Goal: Find specific page/section: Find specific page/section

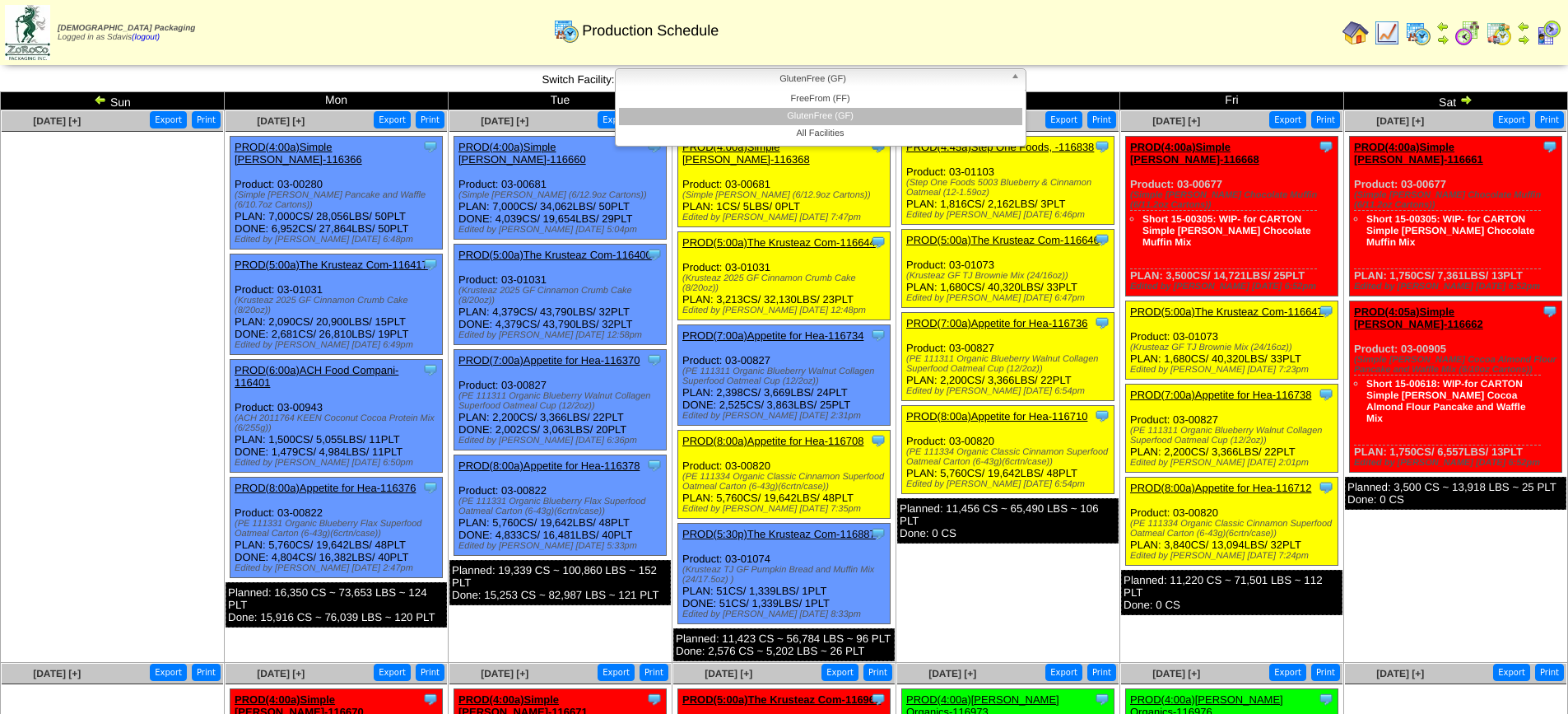
click at [895, 84] on span "GlutenFree (GF)" at bounding box center [813, 79] width 382 height 20
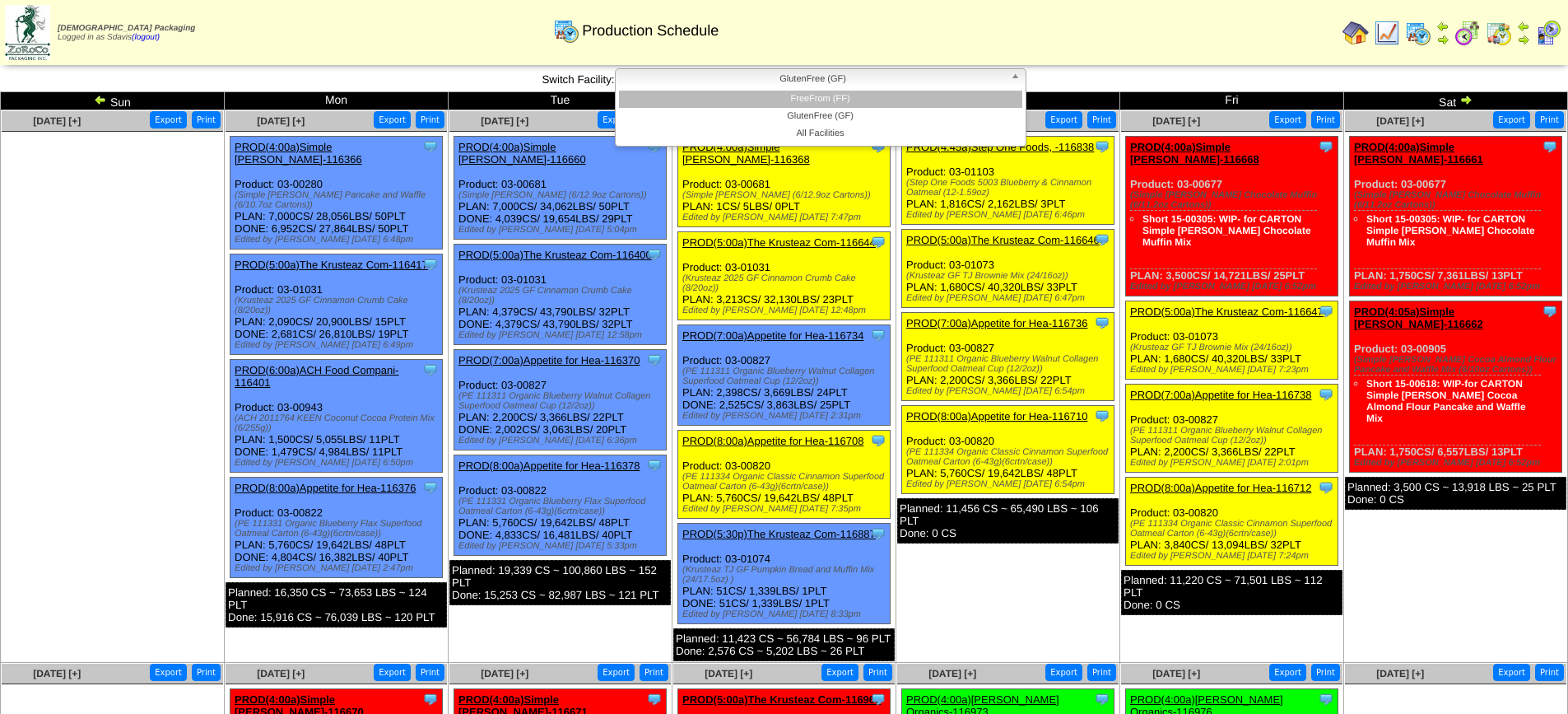
click at [869, 94] on li "FreeFrom (FF)" at bounding box center [820, 98] width 403 height 17
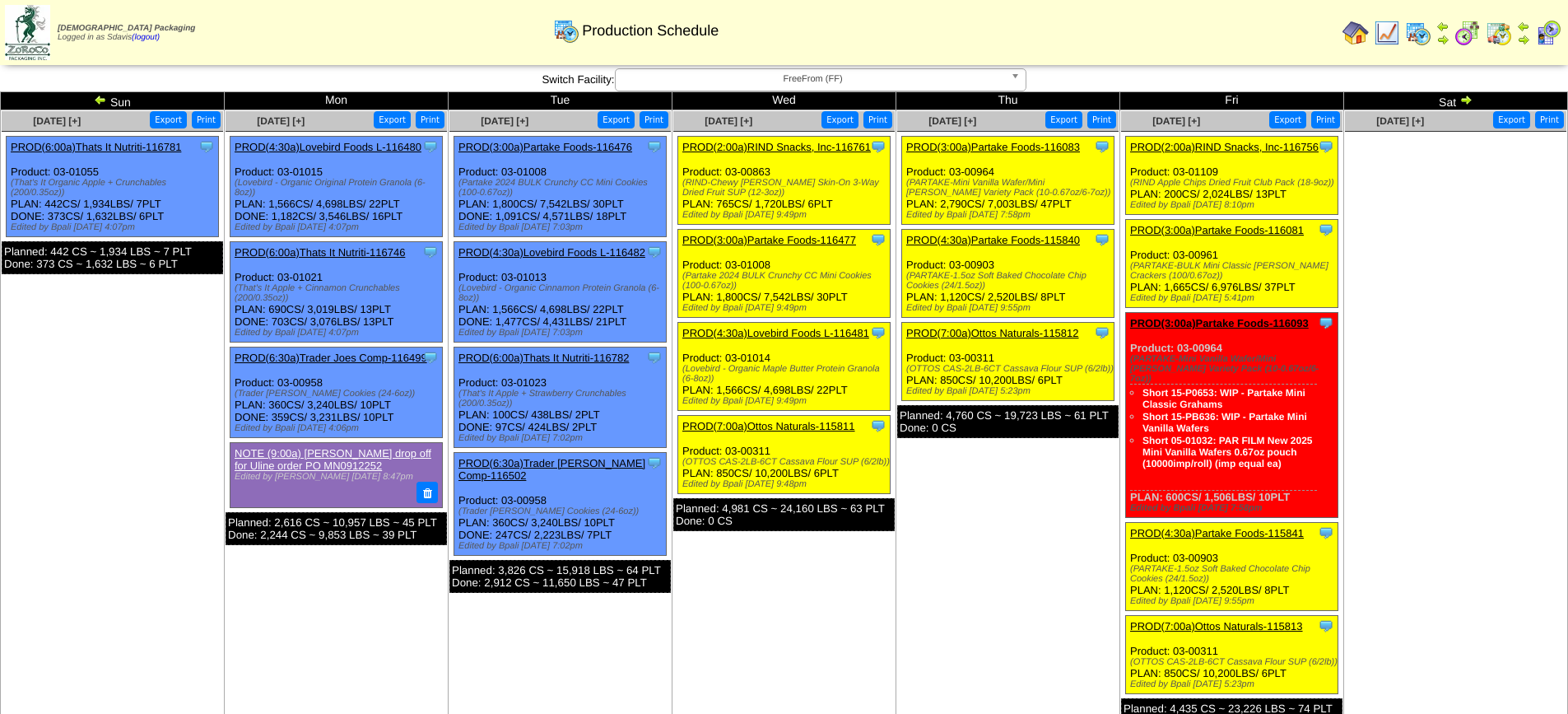
click at [763, 77] on span "FreeFrom (FF)" at bounding box center [813, 79] width 382 height 20
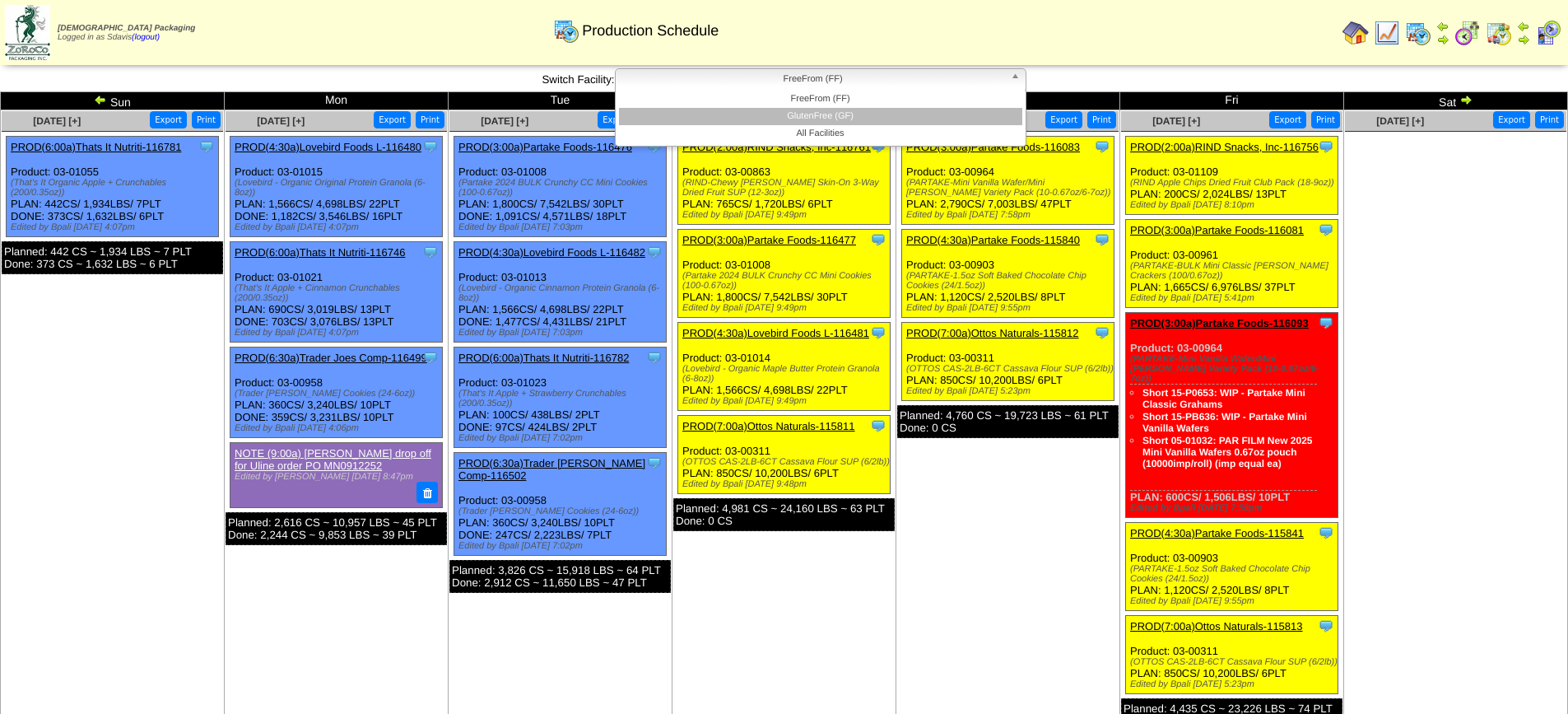
click at [772, 120] on li "GlutenFree (GF)" at bounding box center [820, 116] width 403 height 17
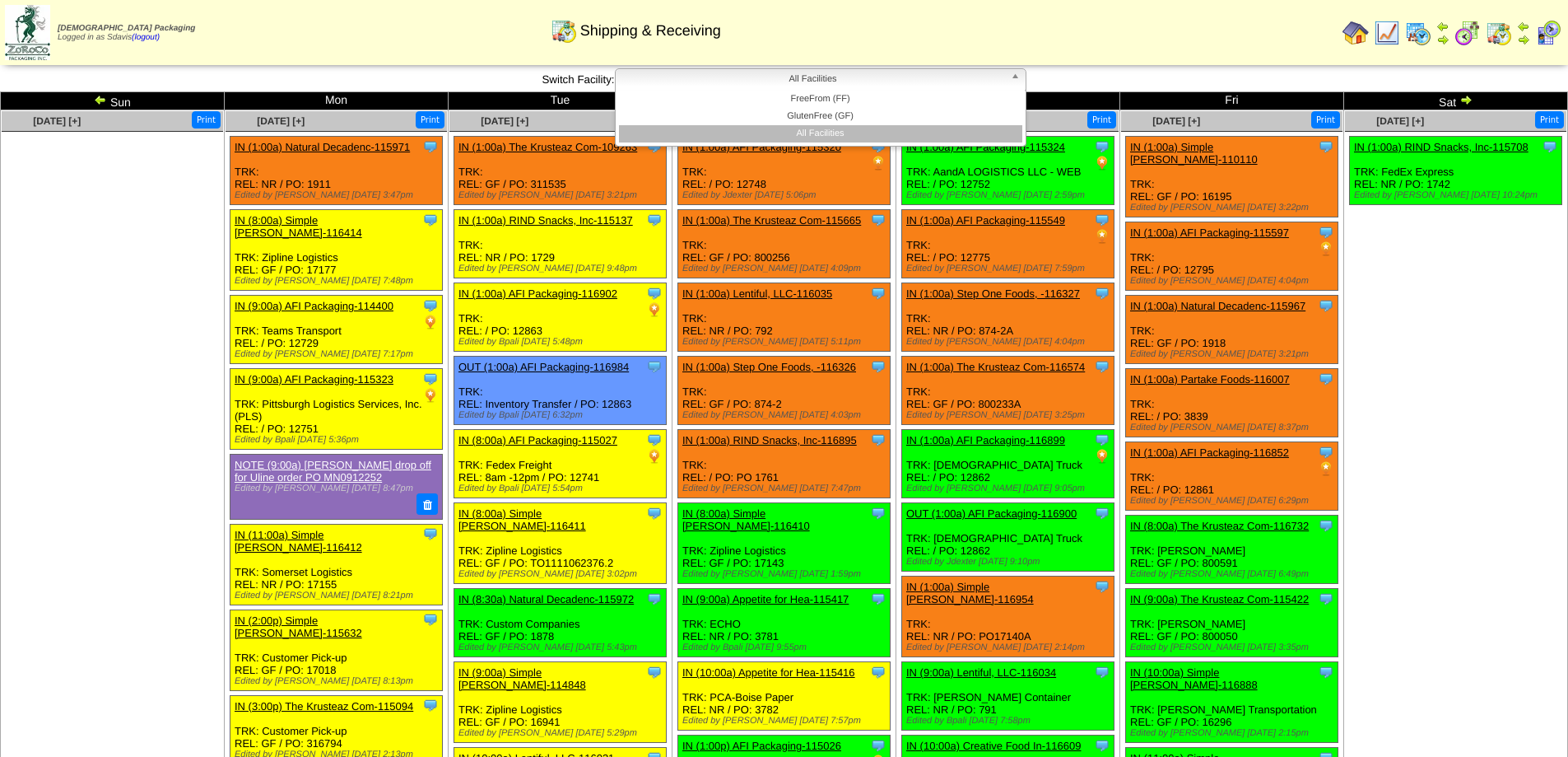
click at [837, 80] on span "All Facilities" at bounding box center [813, 79] width 382 height 20
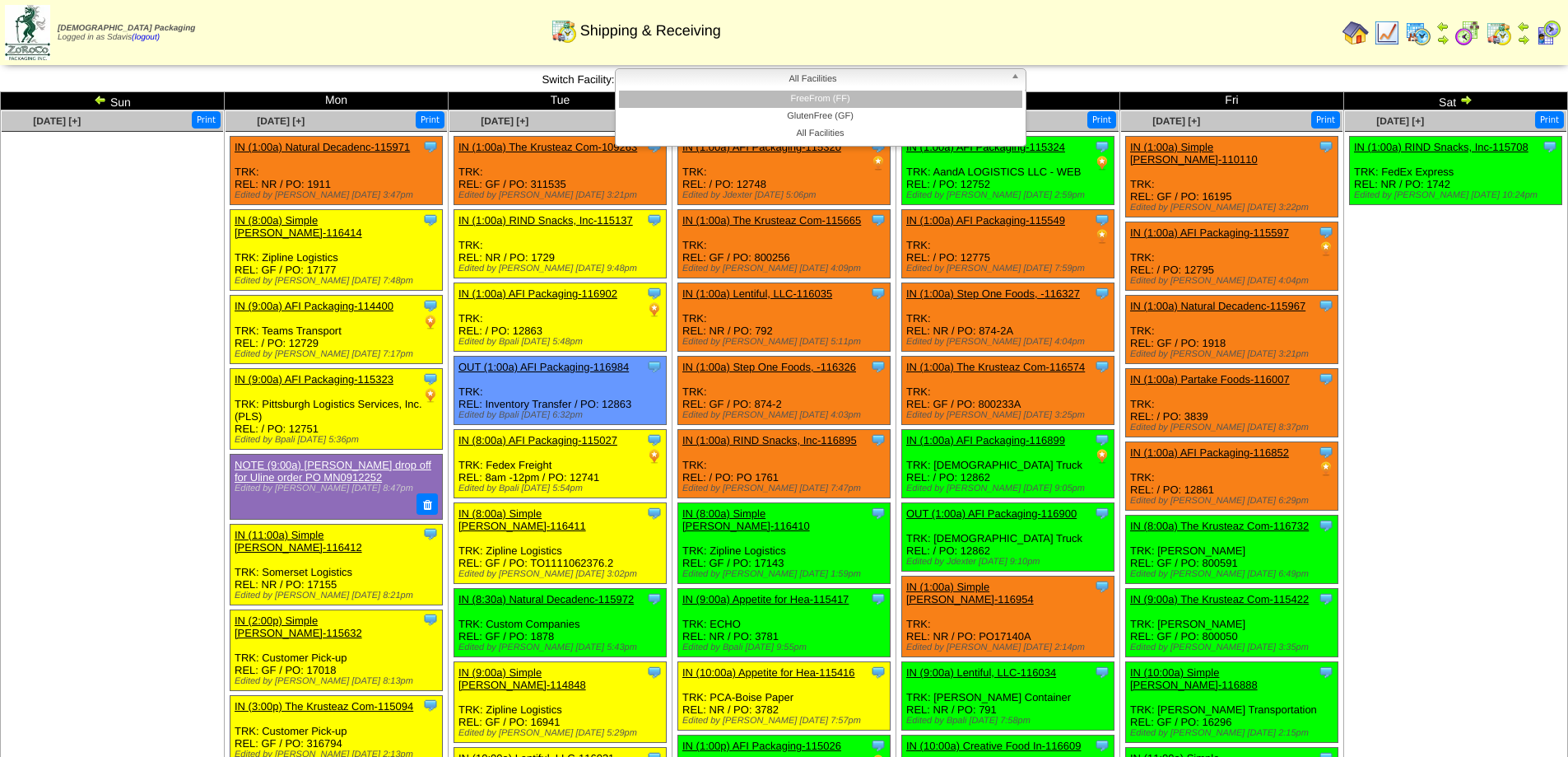
click at [840, 101] on li "FreeFrom (FF)" at bounding box center [820, 98] width 403 height 17
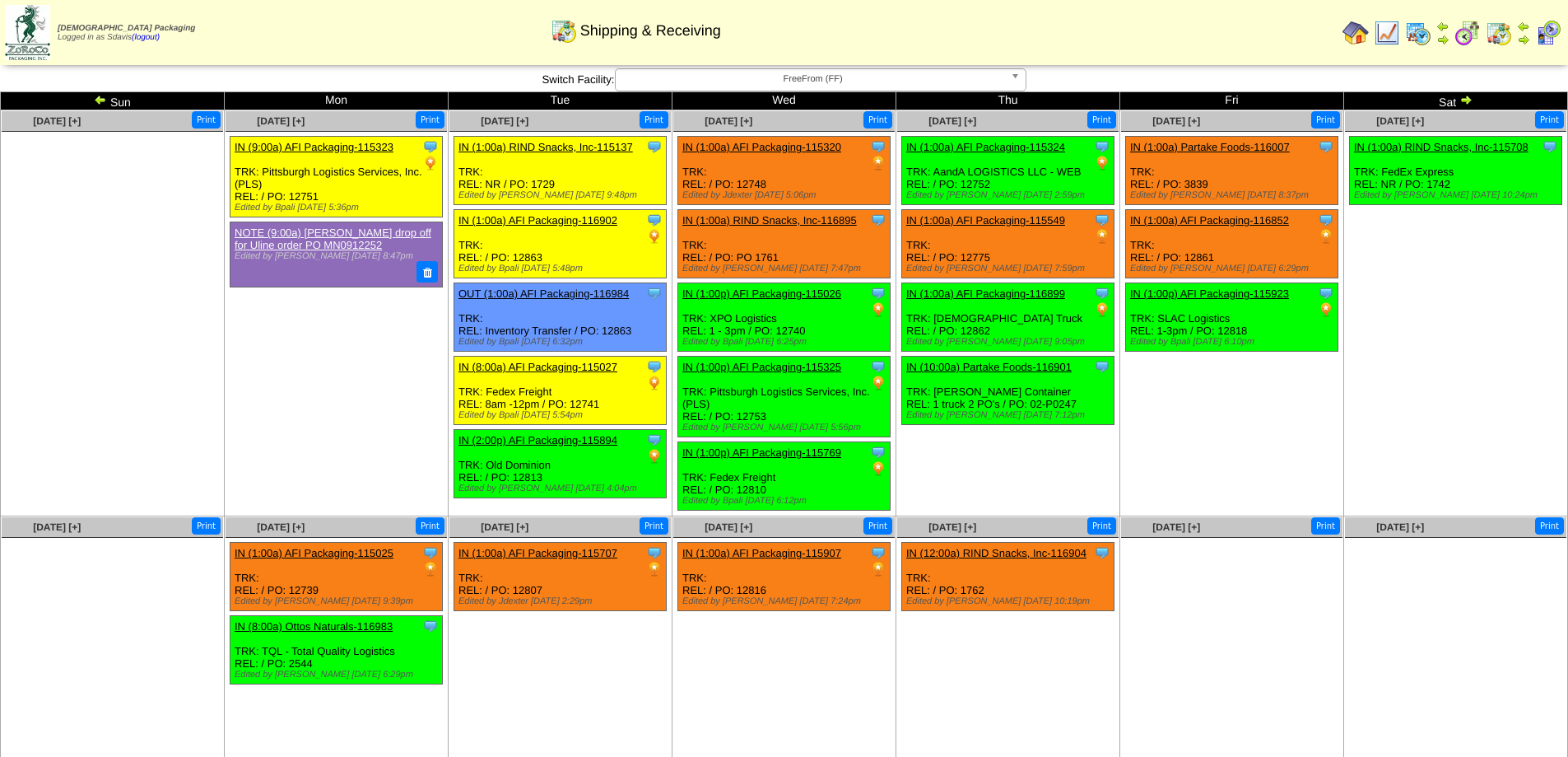
click at [926, 80] on span "FreeFrom (FF)" at bounding box center [813, 79] width 382 height 20
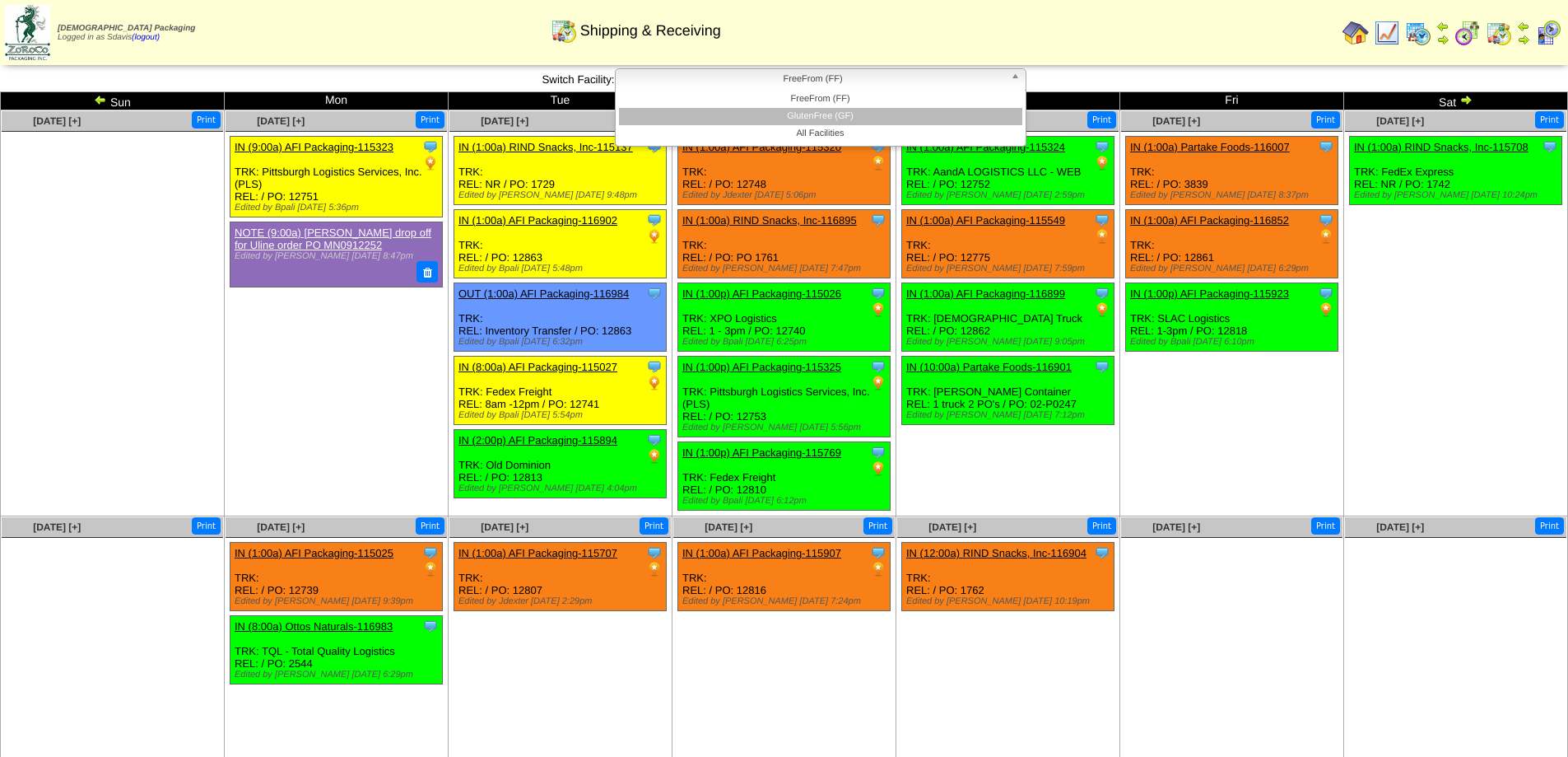
click at [837, 118] on li "GlutenFree (GF)" at bounding box center [820, 116] width 403 height 17
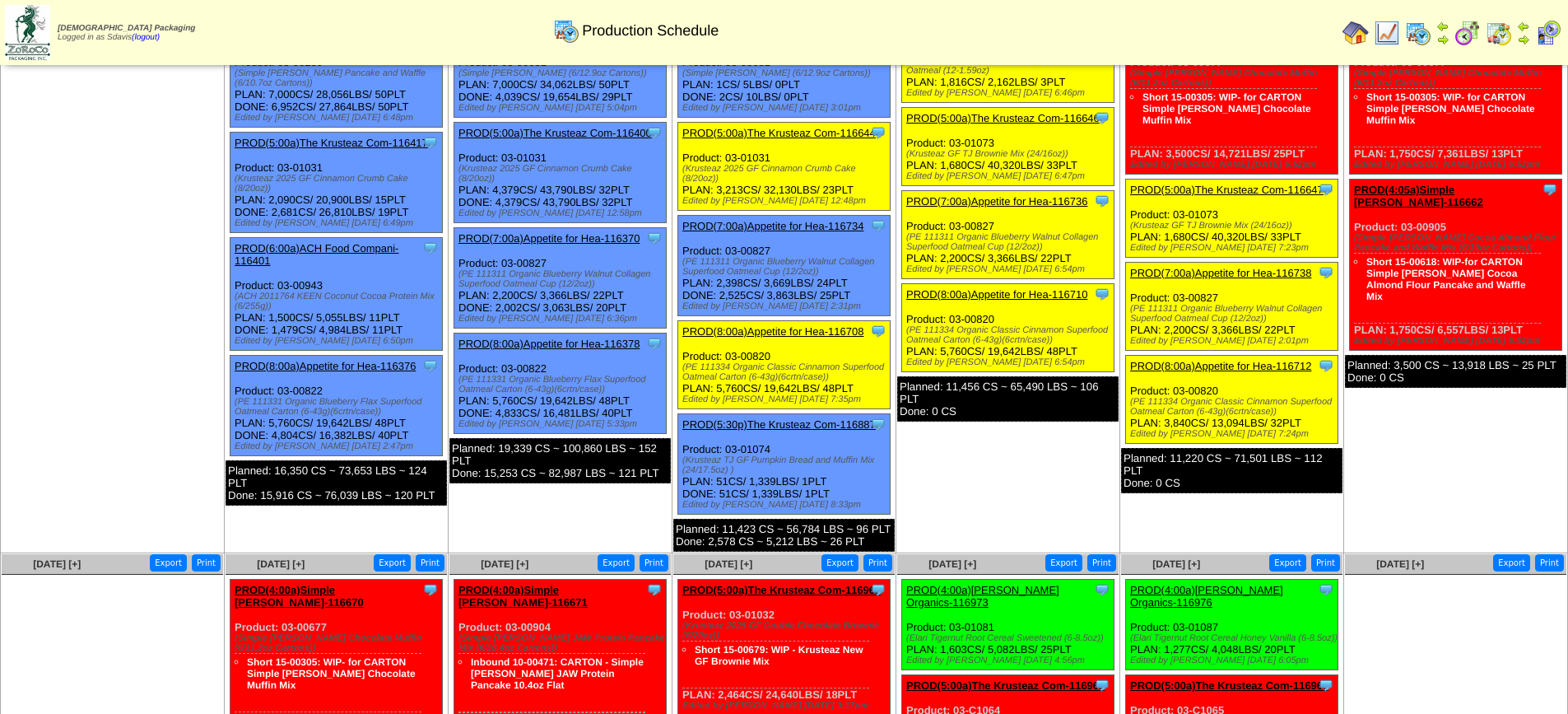
scroll to position [164, 0]
